Goal: Find contact information: Find contact information

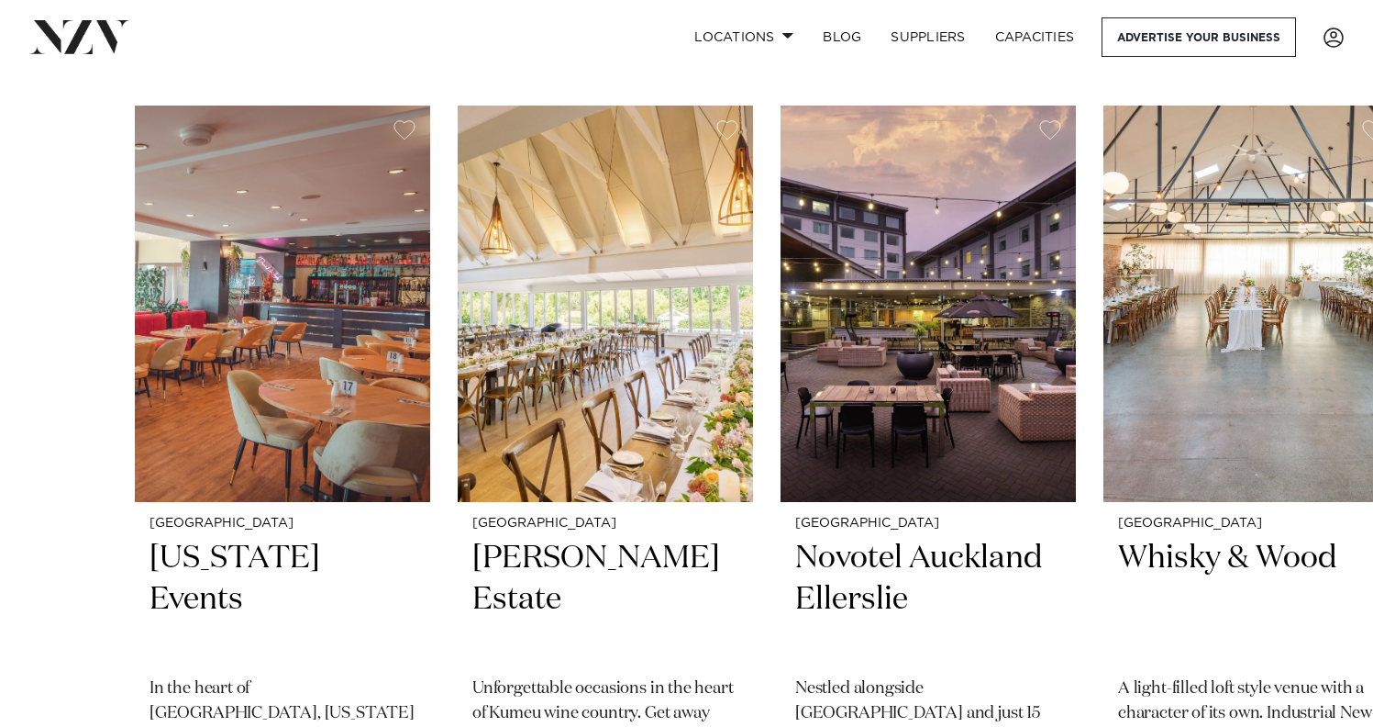
scroll to position [583, 0]
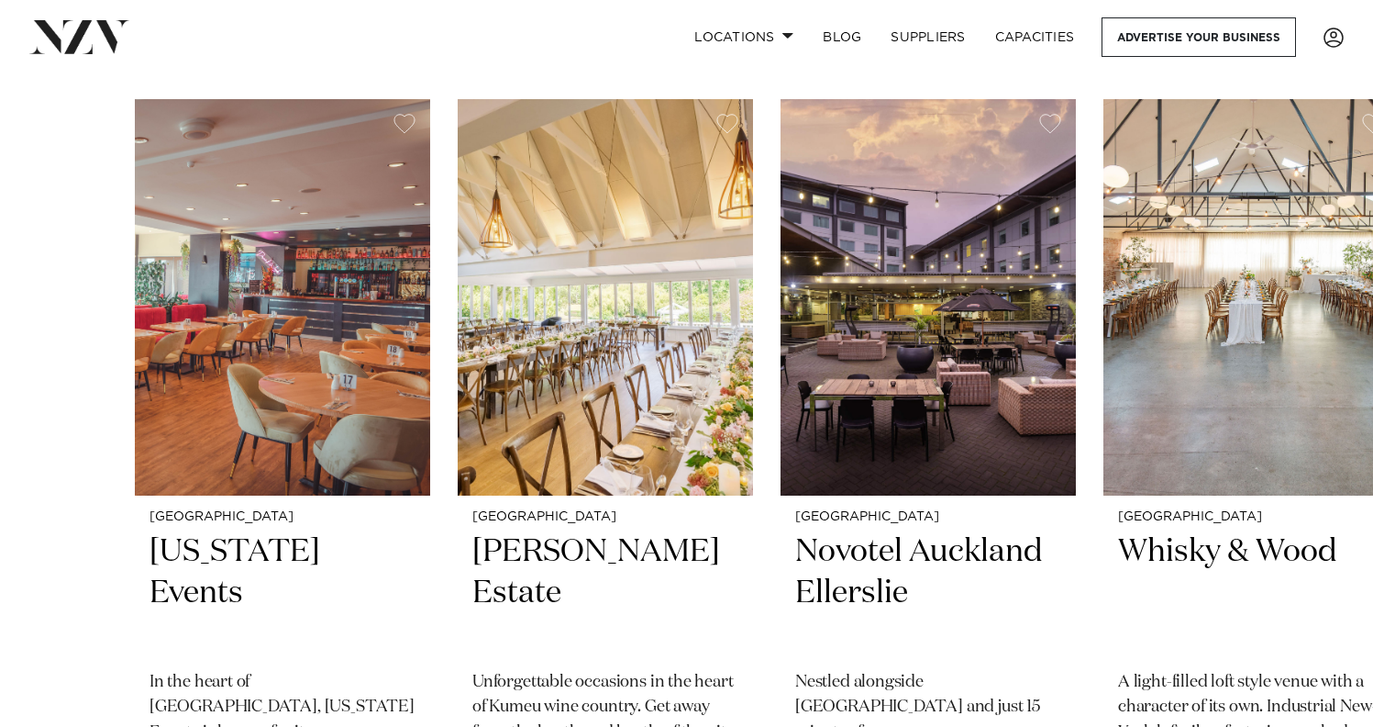
click at [330, 36] on link at bounding box center [220, 36] width 382 height 33
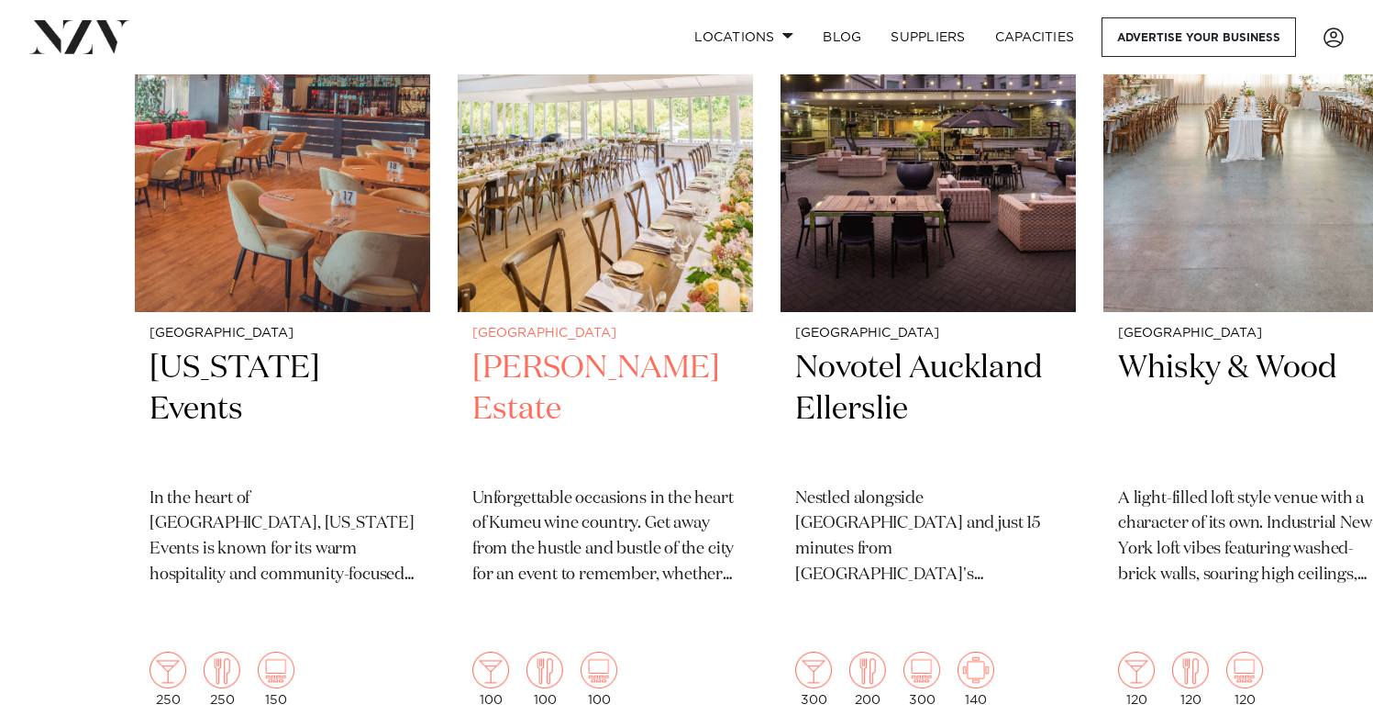
scroll to position [861, 0]
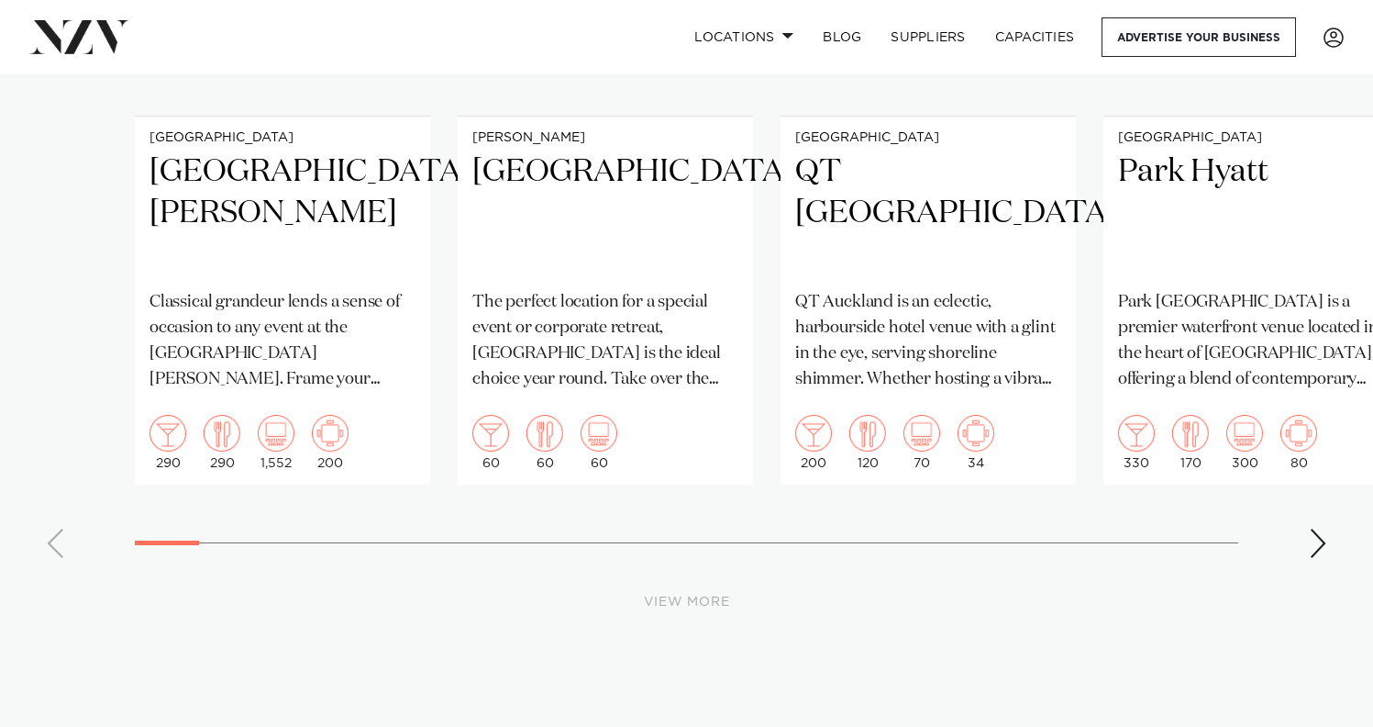
scroll to position [9105, 0]
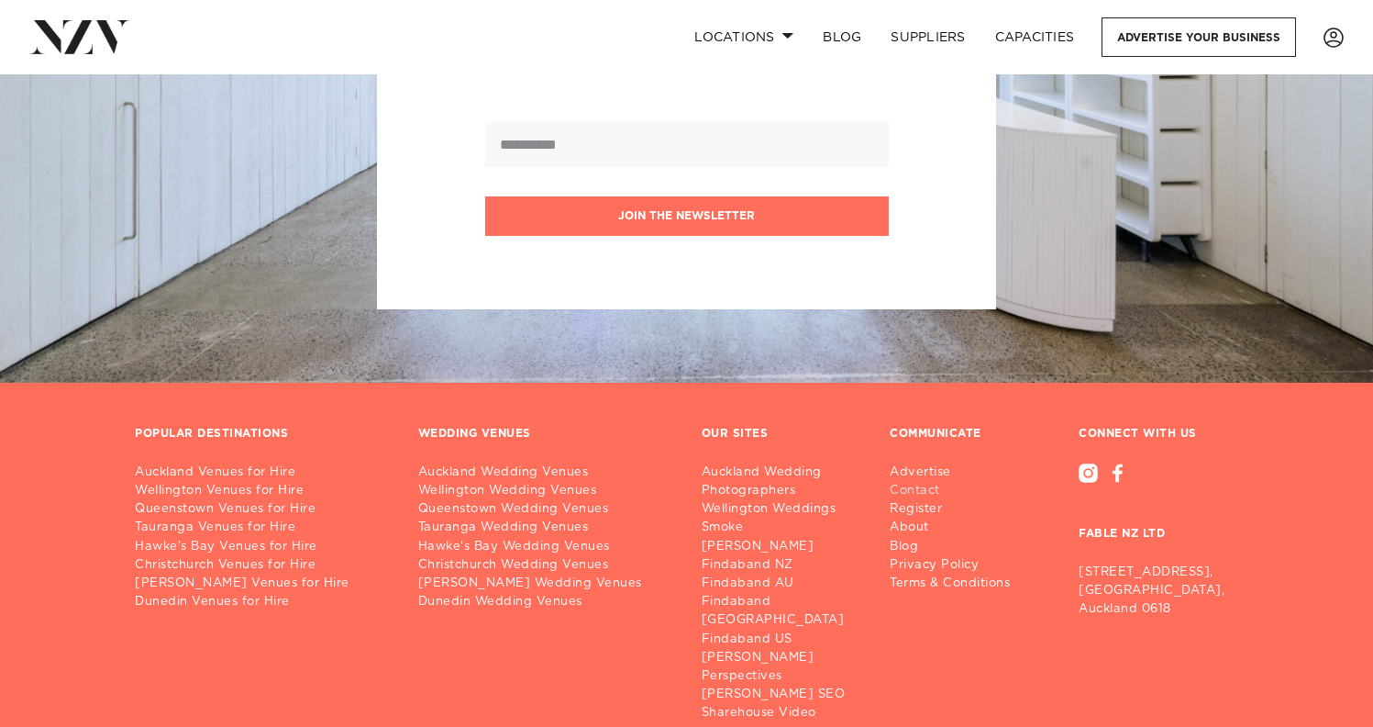
click at [905, 482] on link "Contact" at bounding box center [957, 491] width 135 height 18
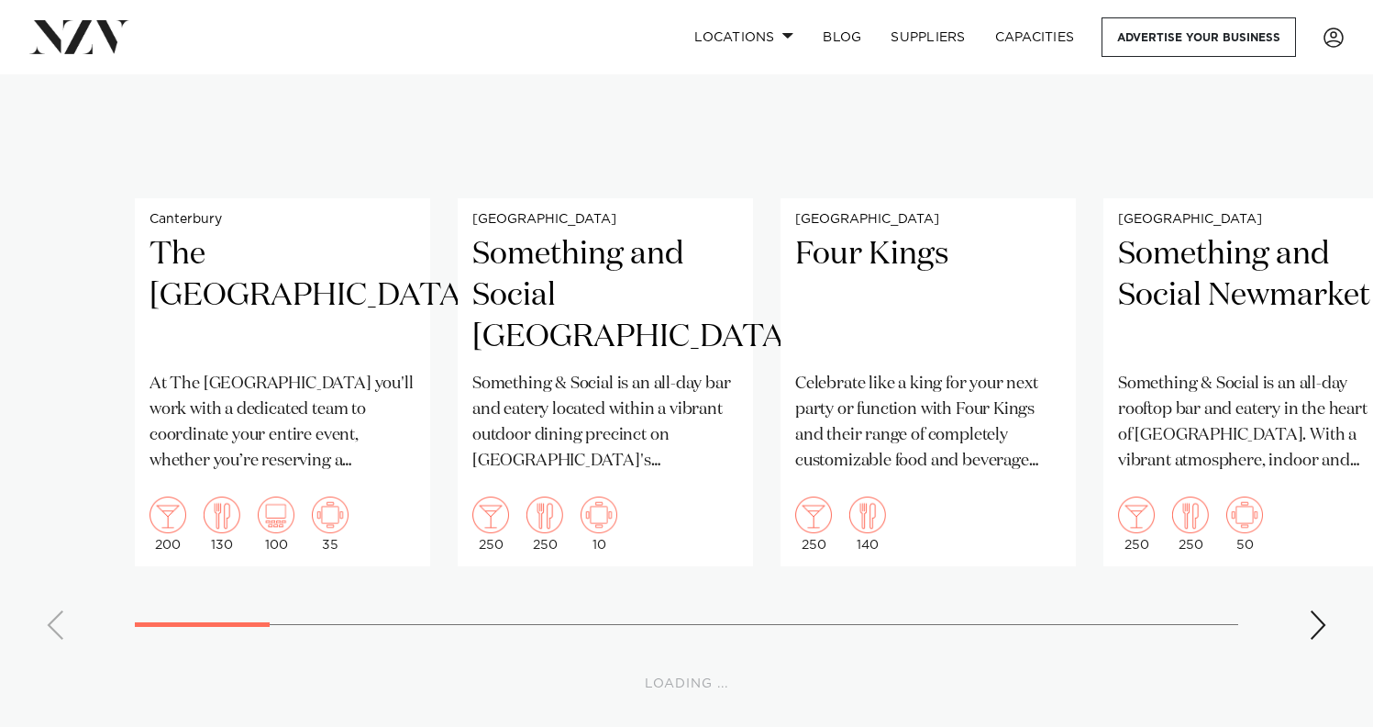
scroll to position [17134, 0]
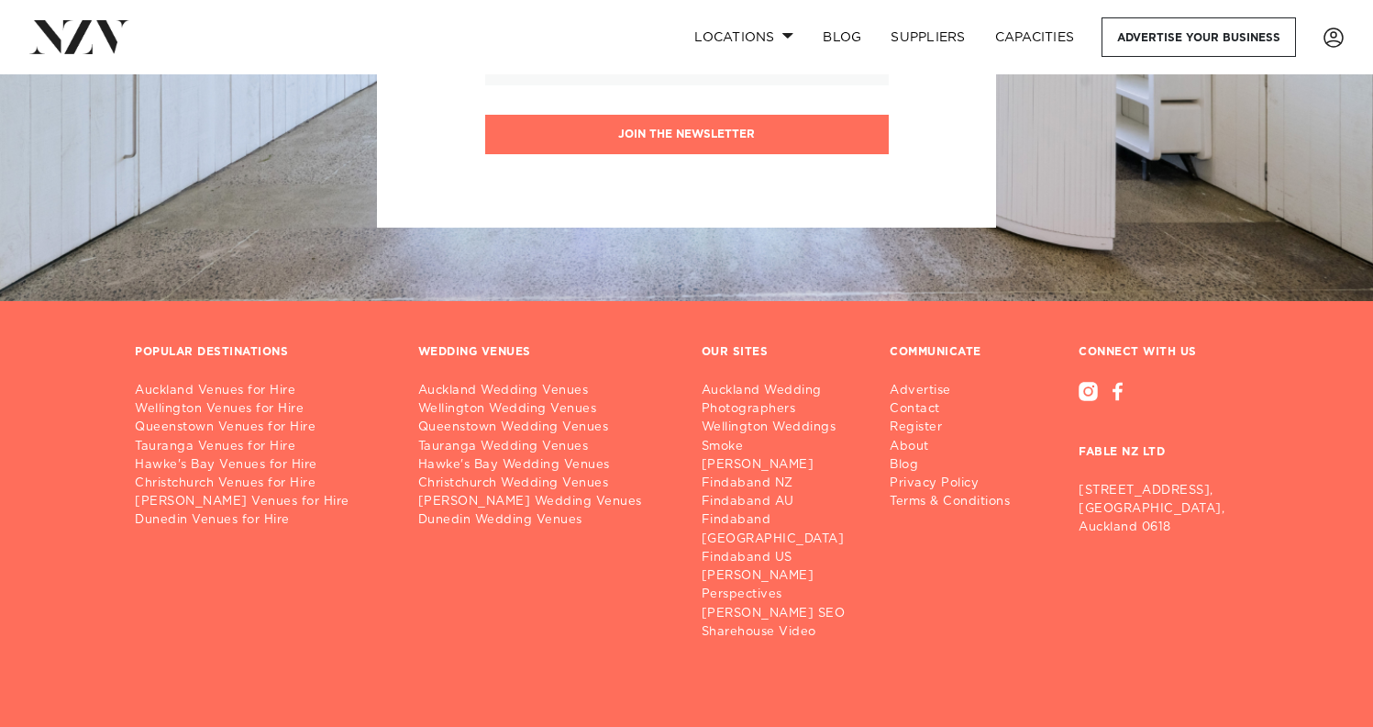
scroll to position [1175, 0]
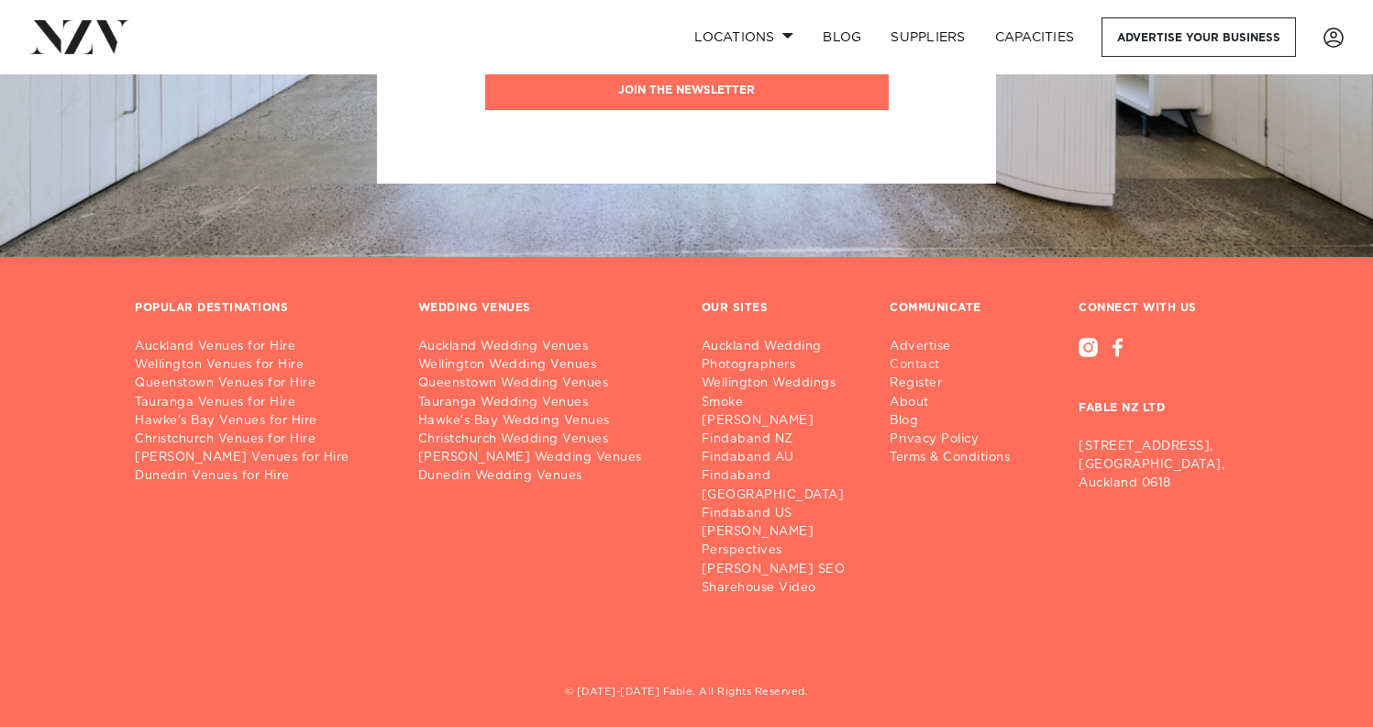
click at [910, 370] on link "Contact" at bounding box center [957, 365] width 135 height 18
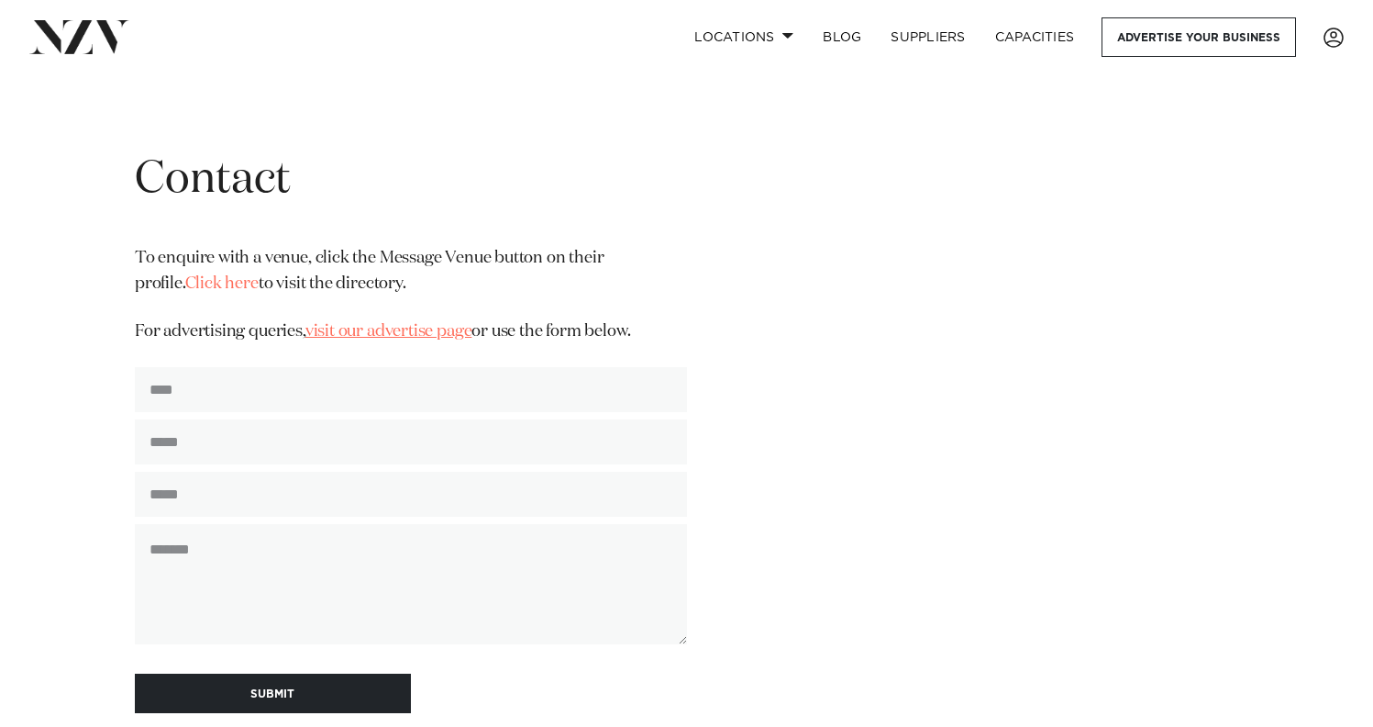
click at [409, 339] on link "visit our advertise page" at bounding box center [388, 331] width 167 height 17
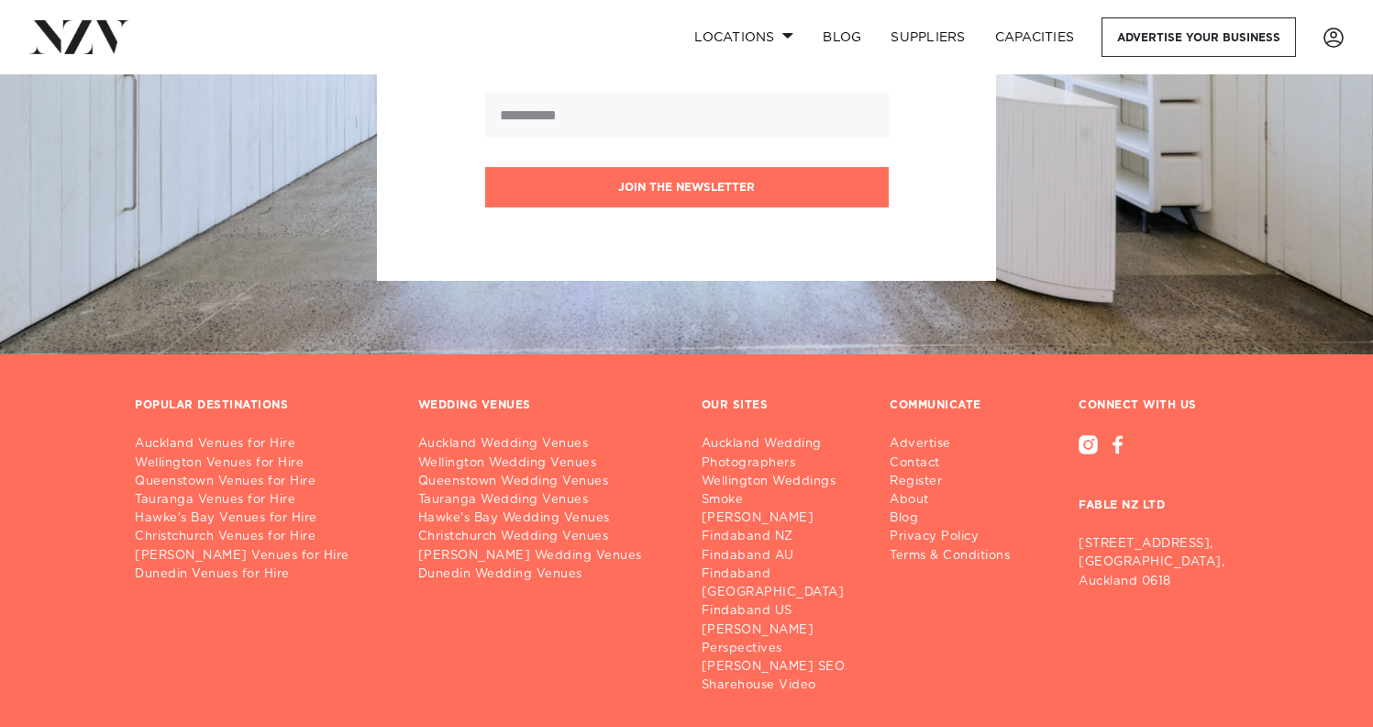
scroll to position [5686, 0]
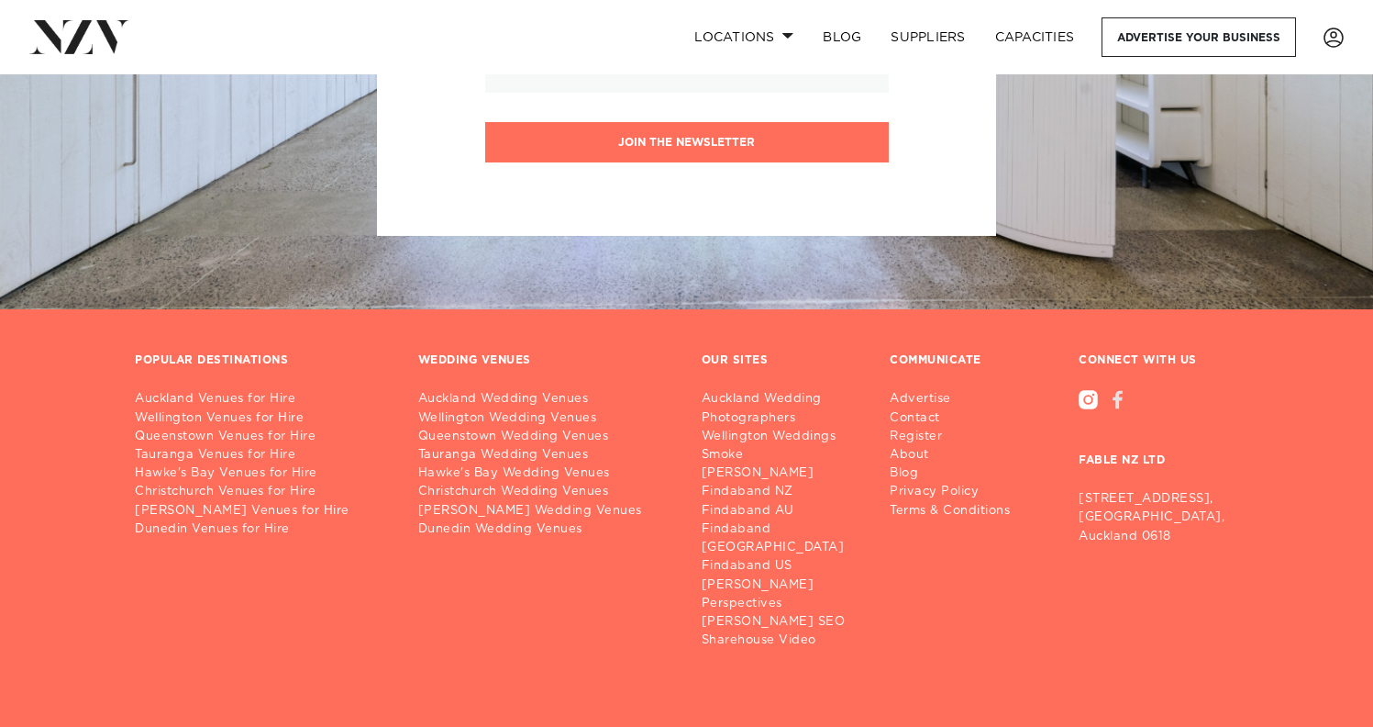
click at [1121, 390] on div at bounding box center [1118, 399] width 10 height 19
